Goal: Task Accomplishment & Management: Complete application form

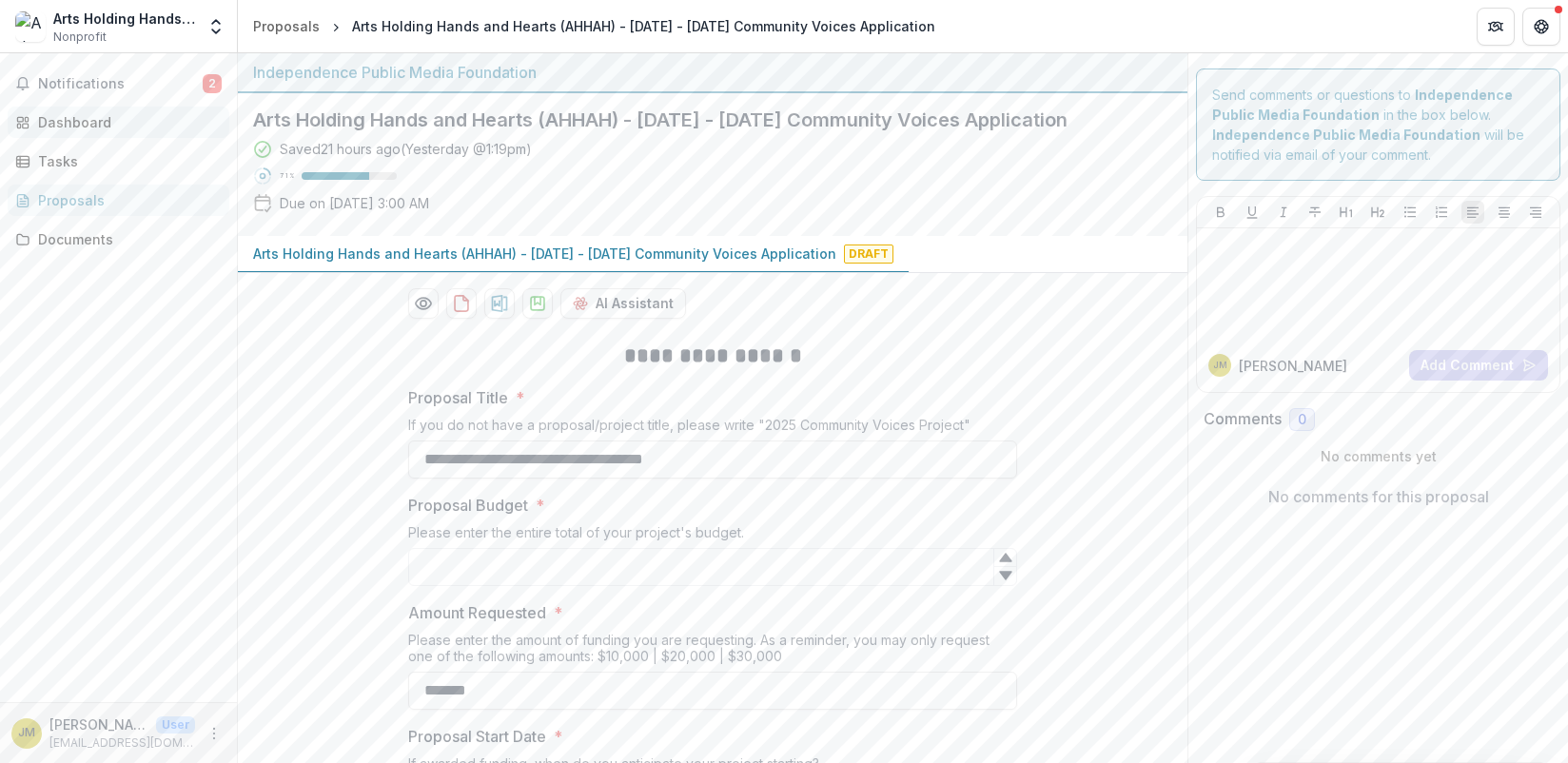
click at [79, 109] on link "Dashboard" at bounding box center [118, 122] width 222 height 32
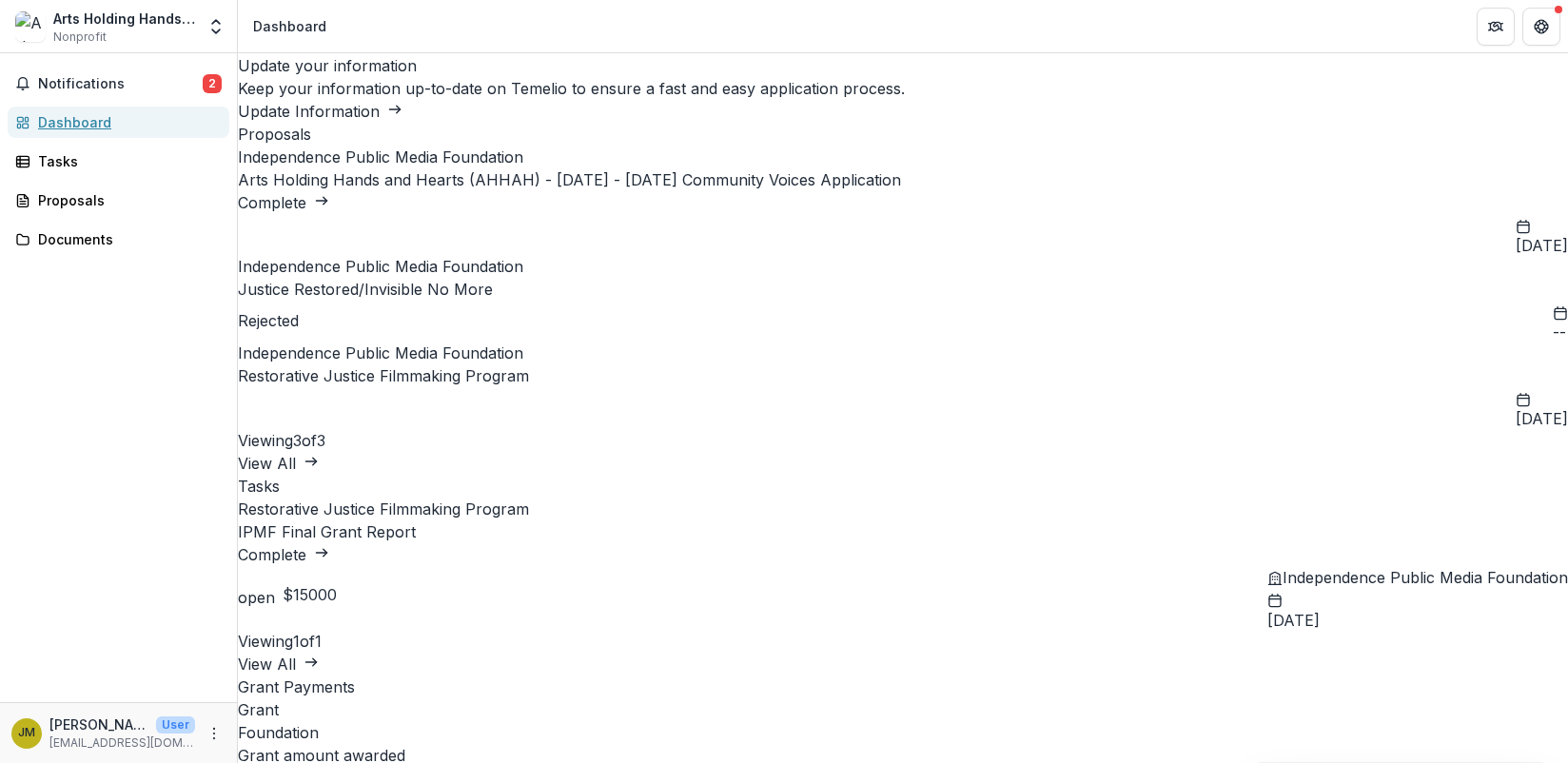
scroll to position [95, 0]
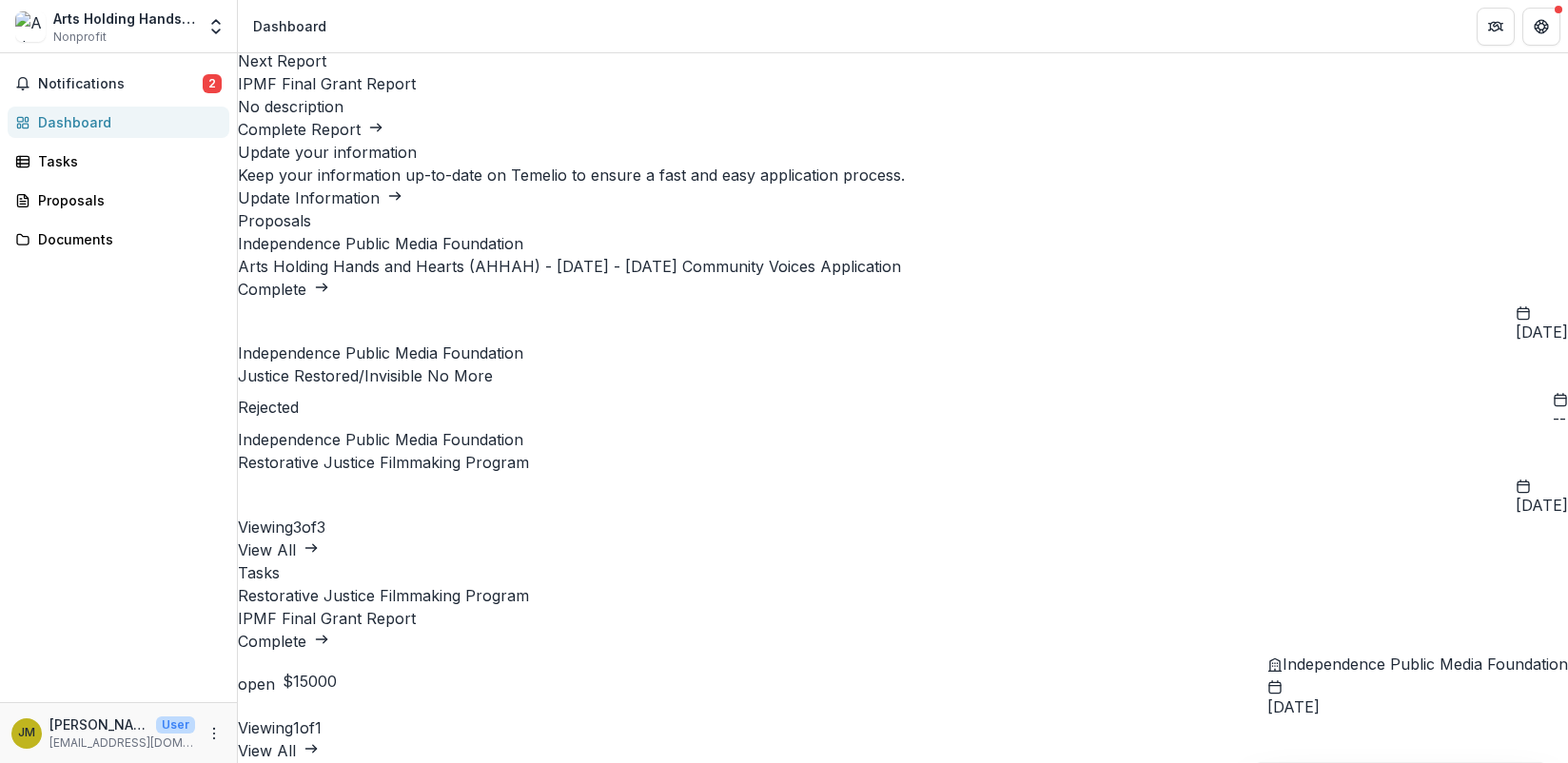
click at [330, 632] on link "Complete" at bounding box center [283, 642] width 91 height 19
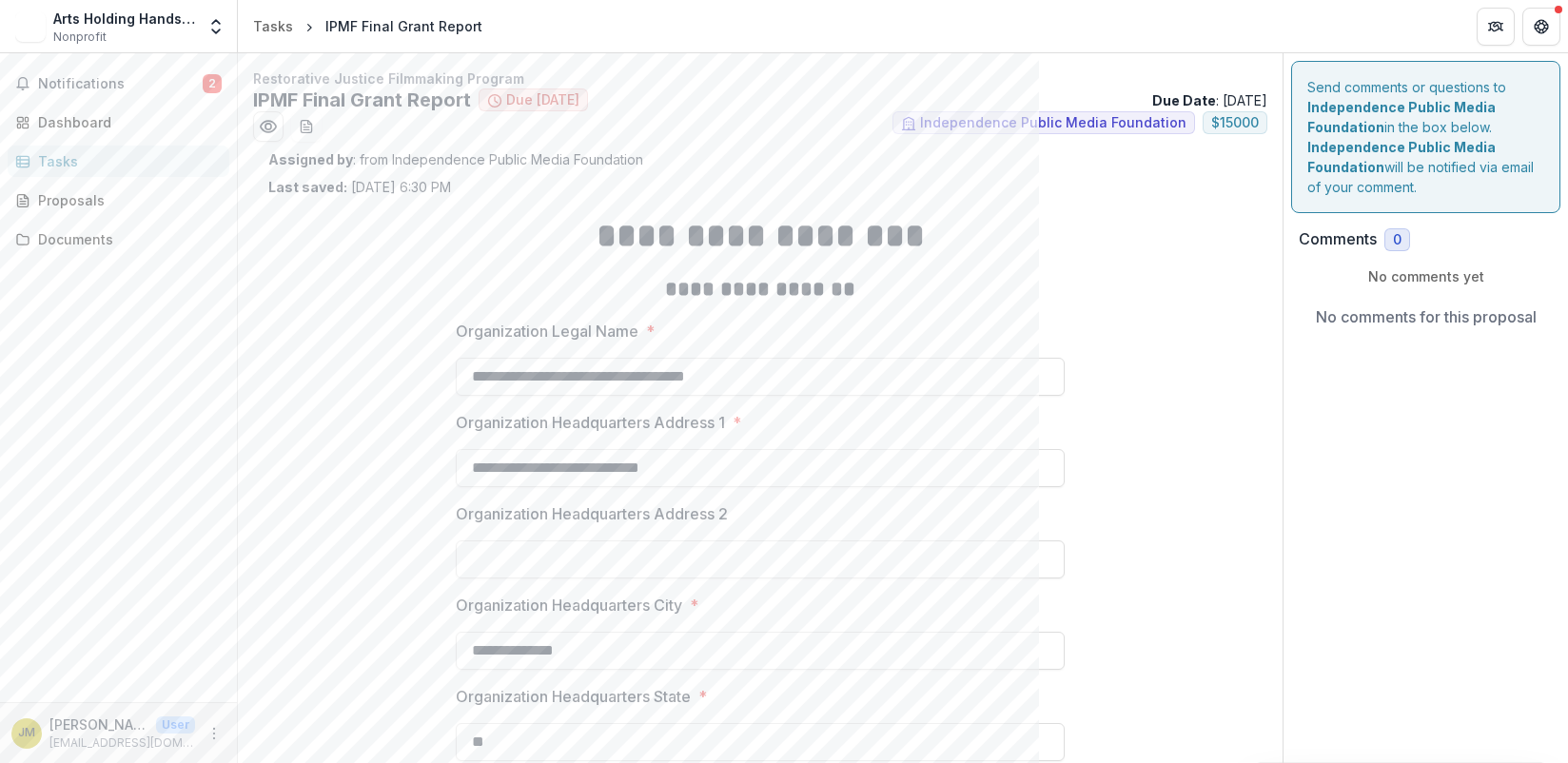
scroll to position [510, 0]
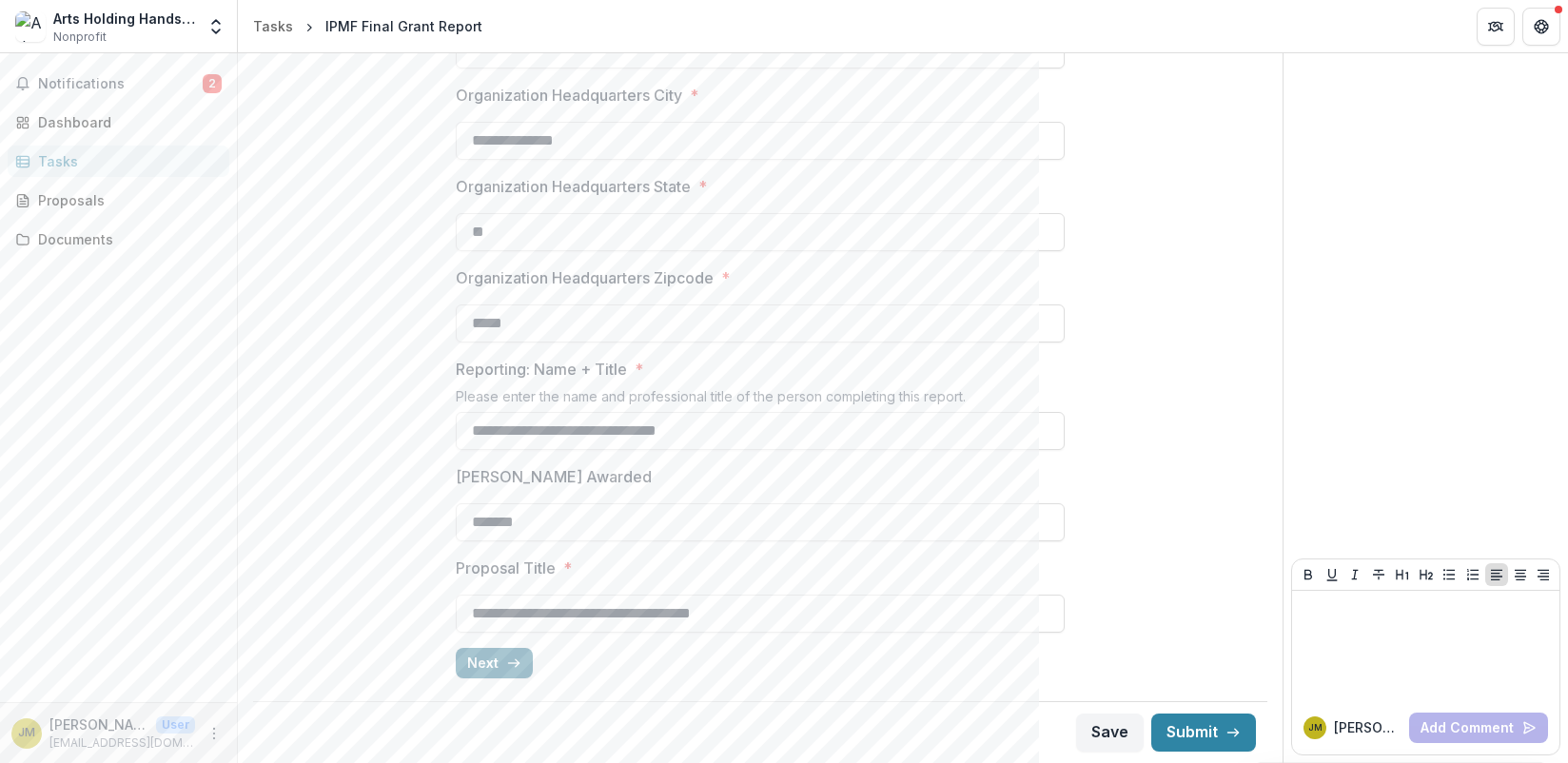
click at [484, 655] on button "Next" at bounding box center [494, 663] width 77 height 31
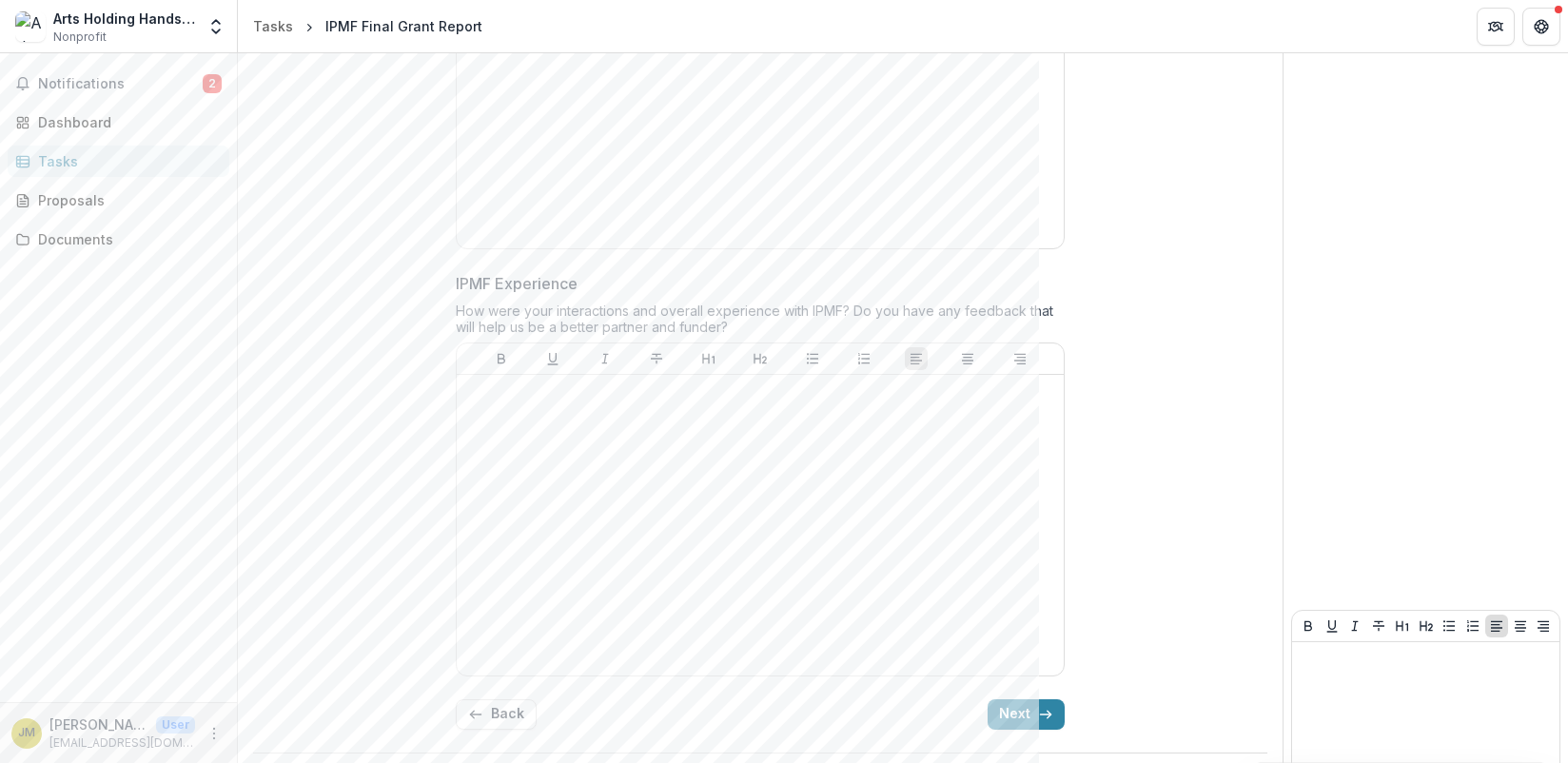
scroll to position [4871, 0]
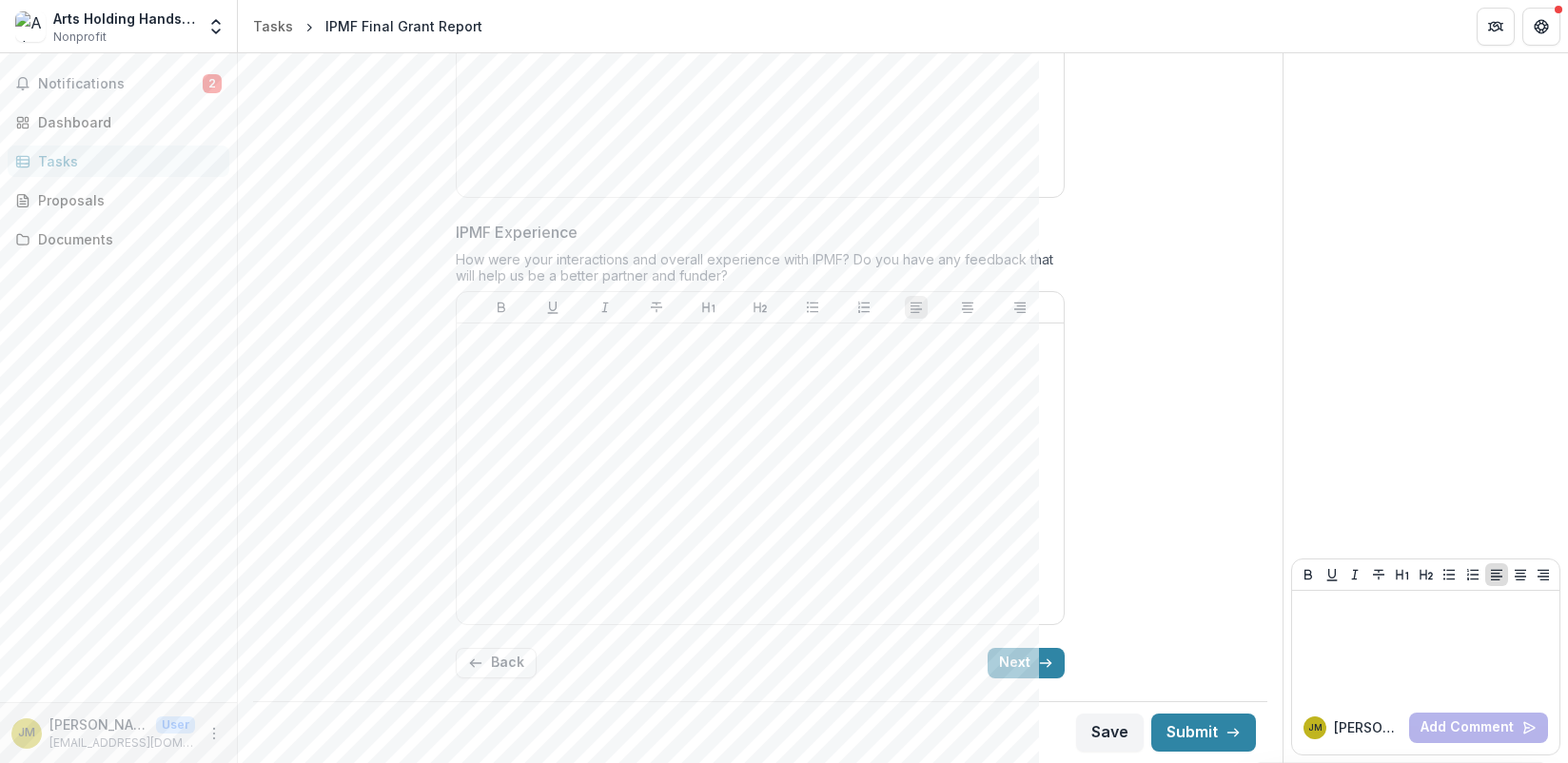
click at [1043, 668] on icon "button" at bounding box center [1045, 663] width 15 height 15
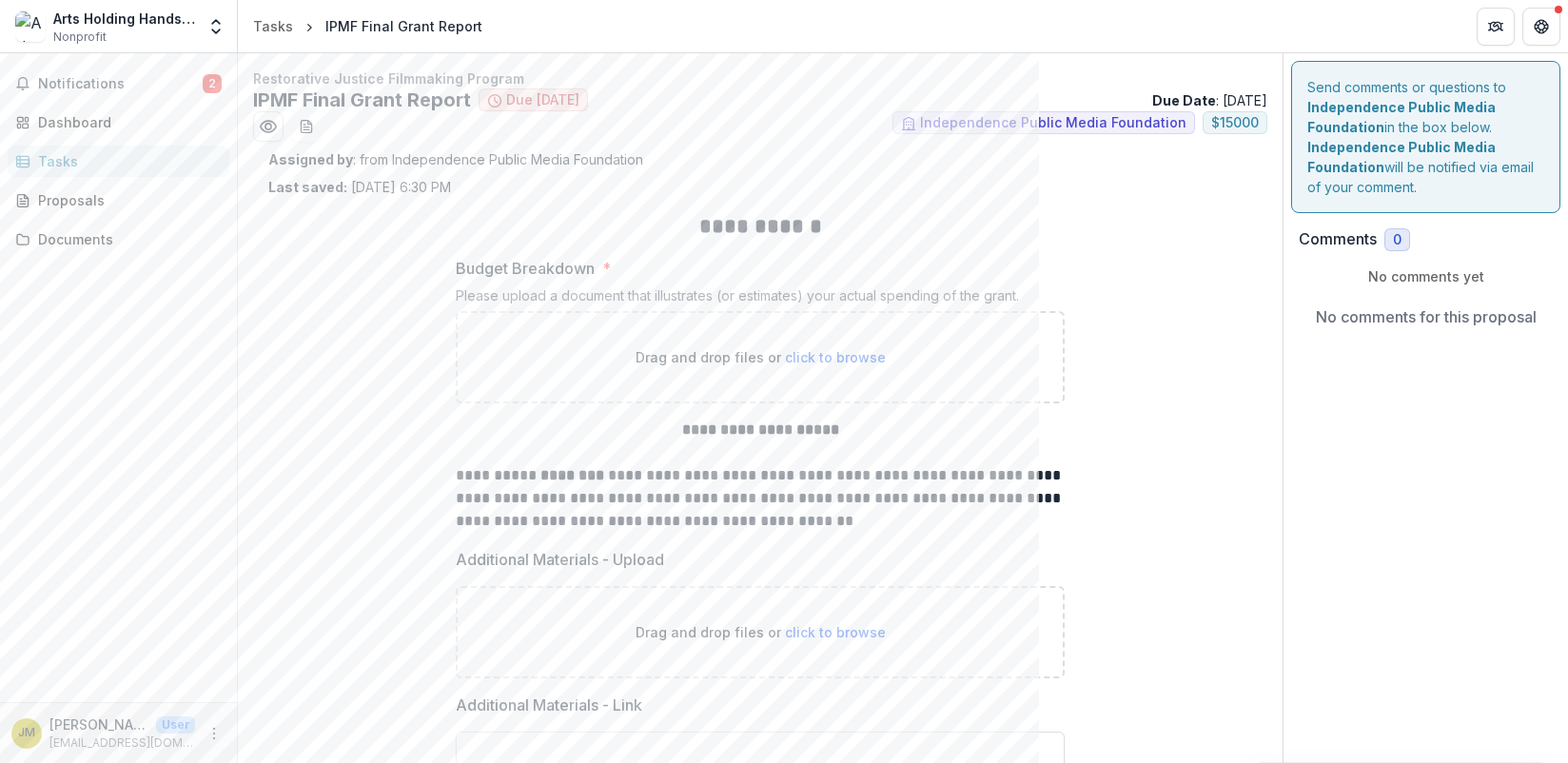
scroll to position [243, 0]
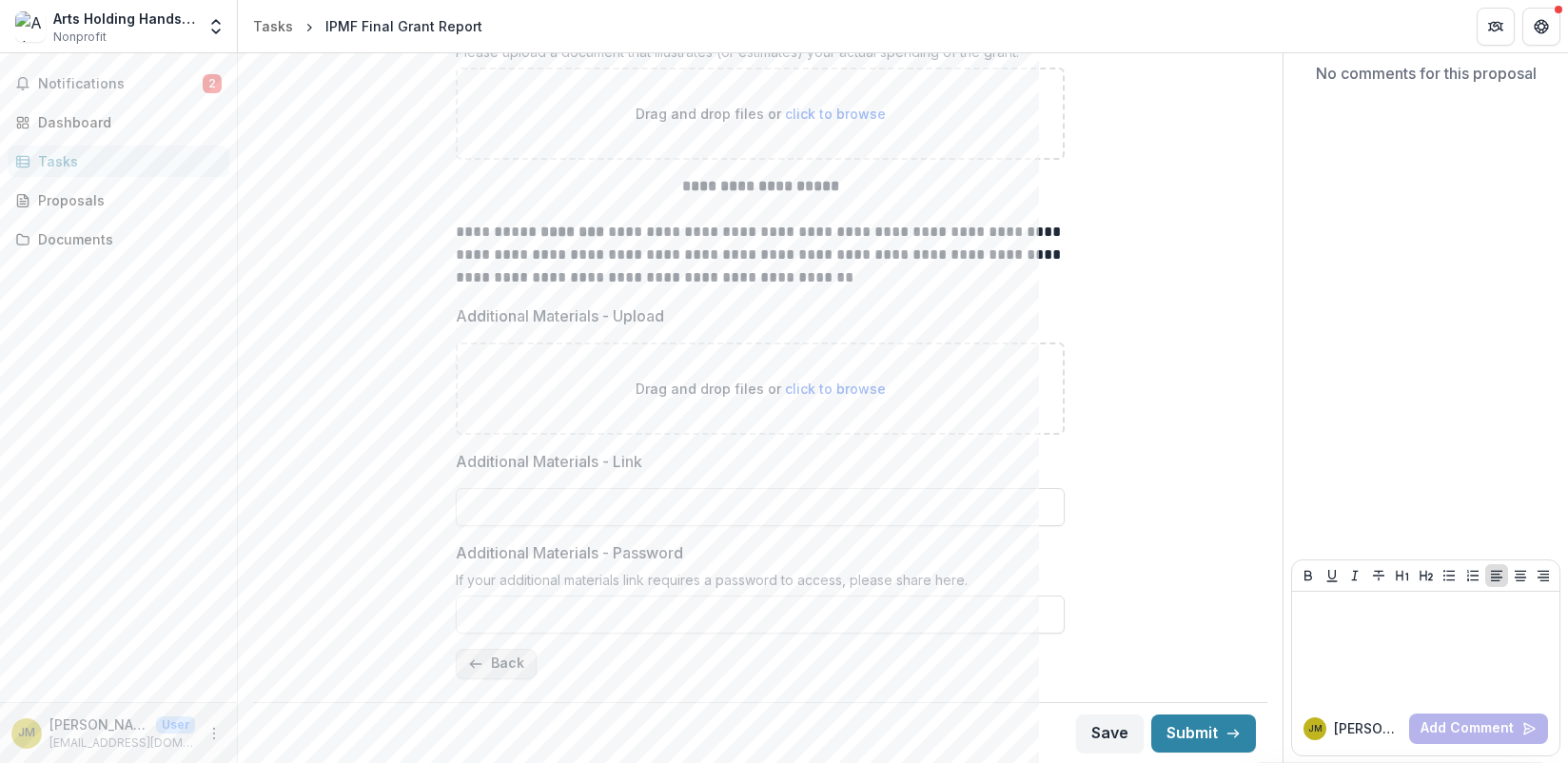
click at [503, 654] on button "Back" at bounding box center [496, 664] width 81 height 31
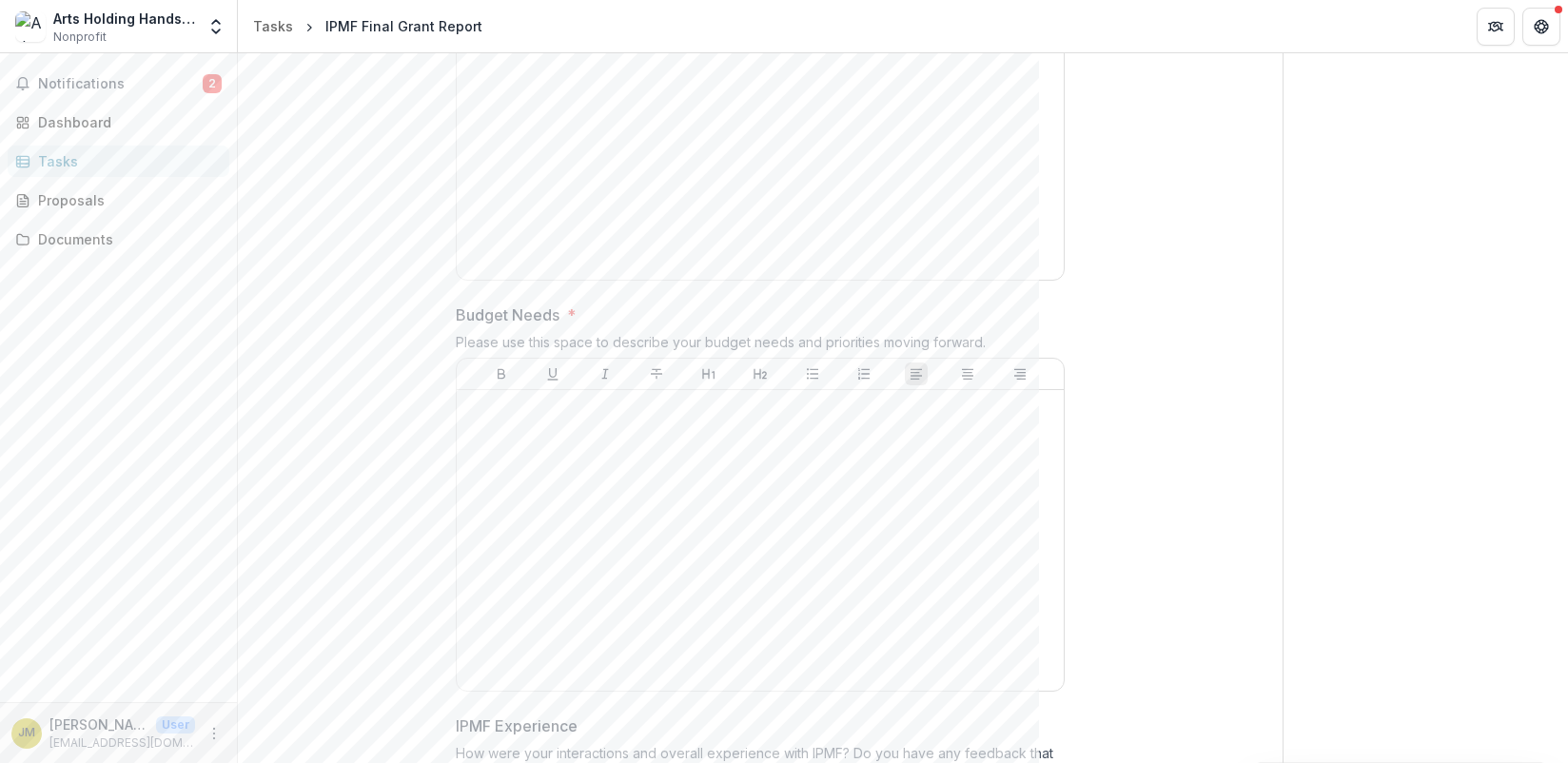
scroll to position [4871, 0]
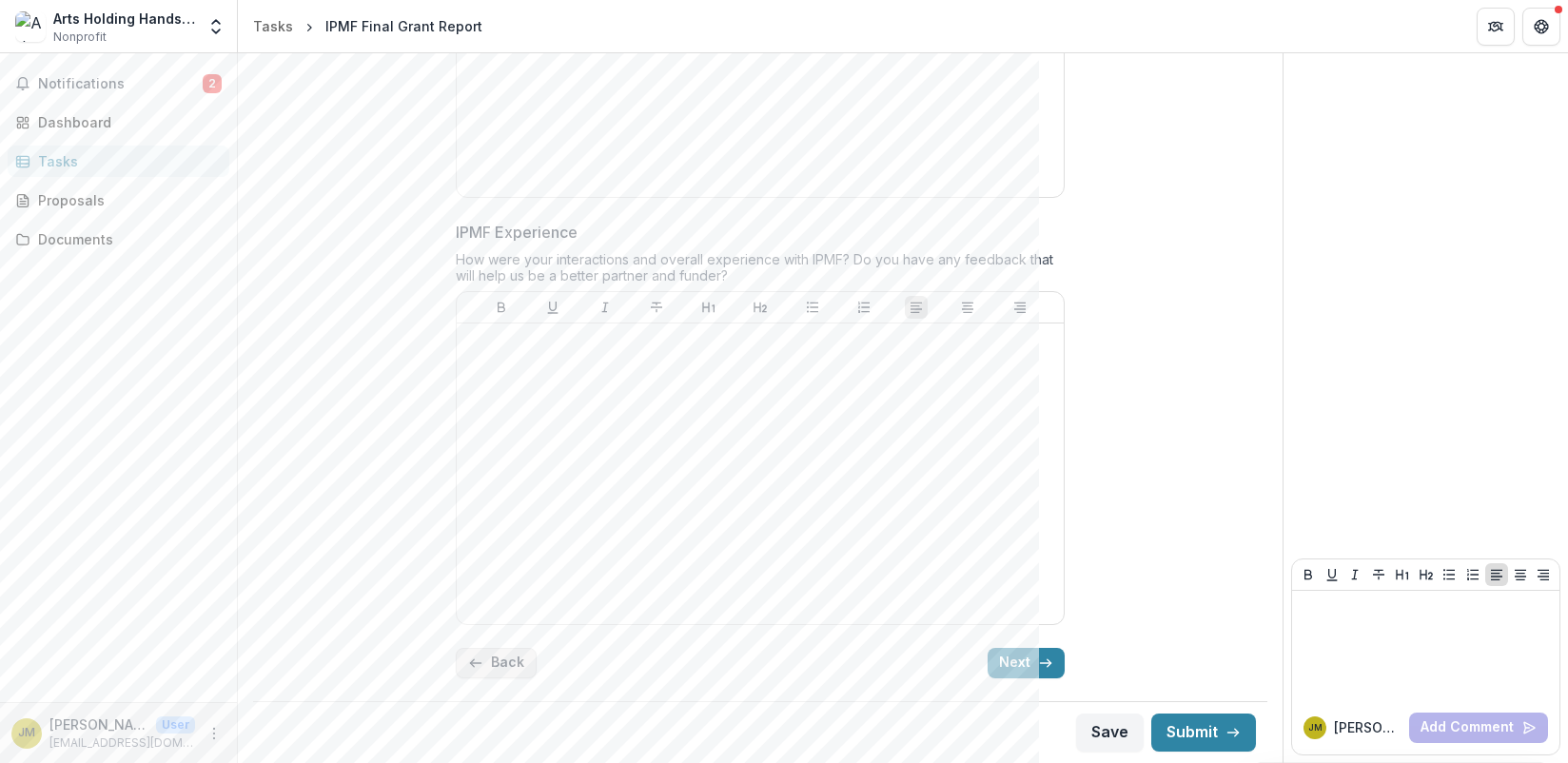
click at [513, 667] on button "Back" at bounding box center [496, 663] width 81 height 31
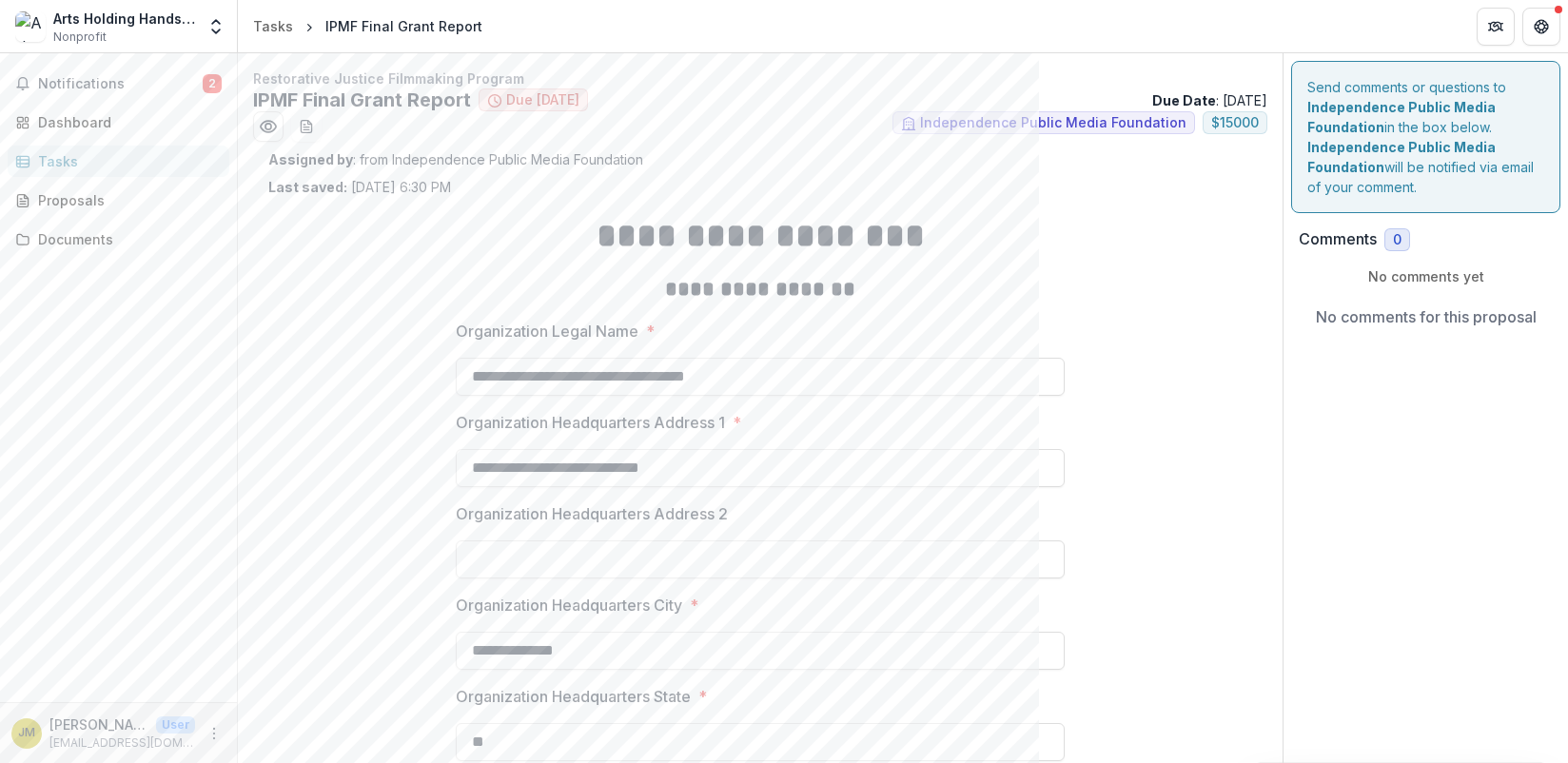
scroll to position [510, 0]
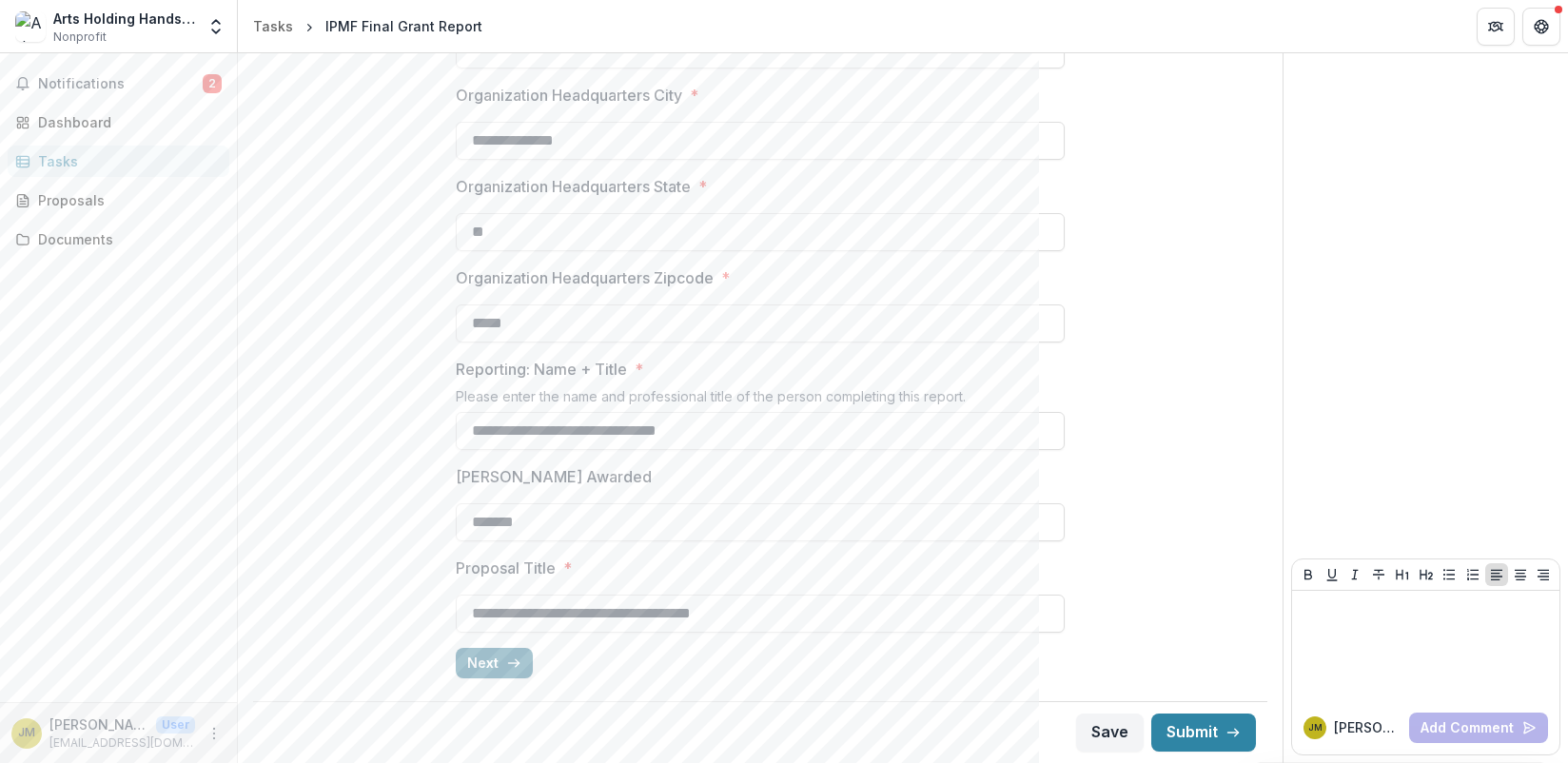
click at [469, 667] on button "Next" at bounding box center [494, 663] width 77 height 31
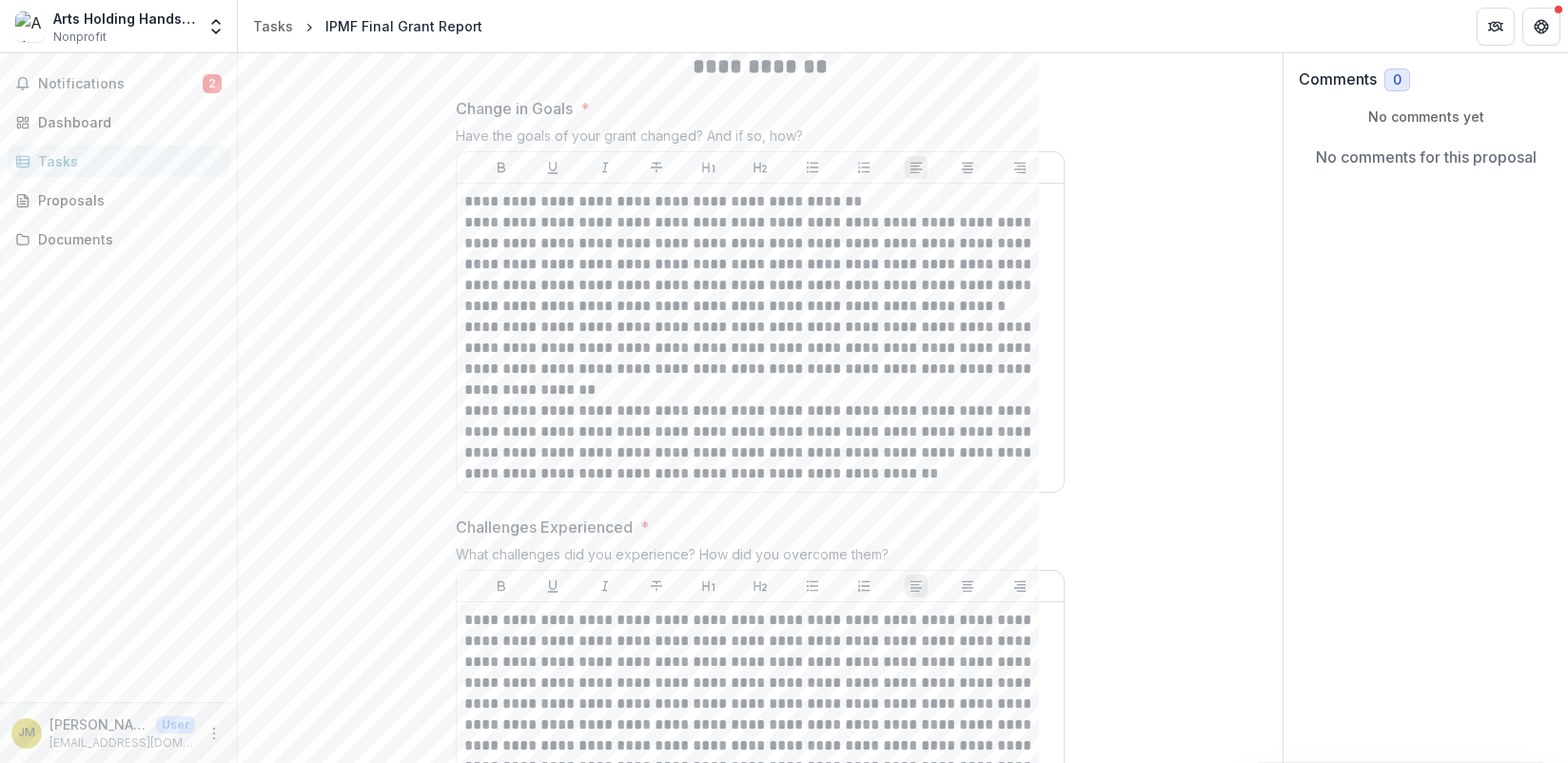
scroll to position [0, 0]
